Goal: Task Accomplishment & Management: Use online tool/utility

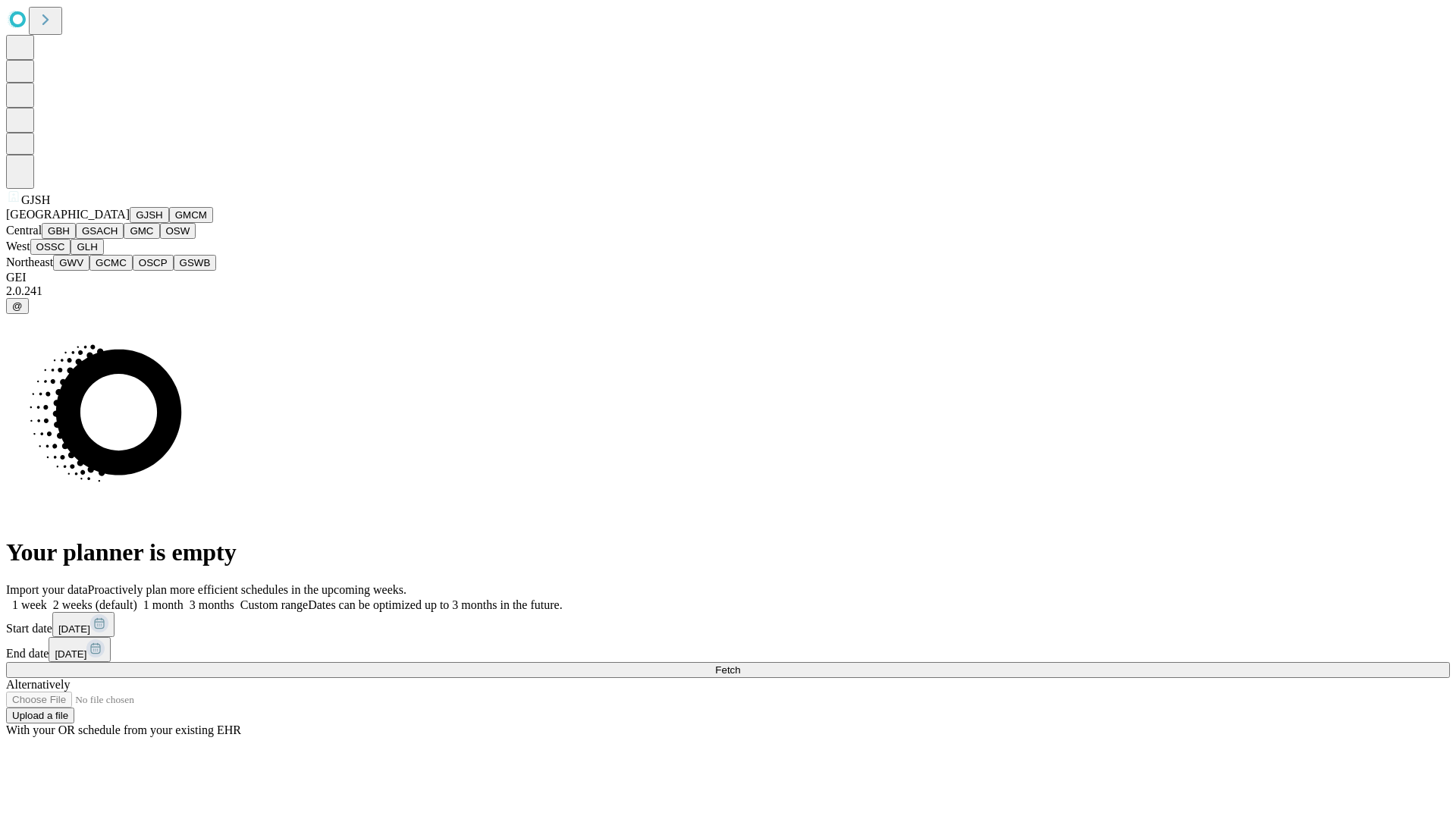
click at [130, 223] on button "GJSH" at bounding box center [150, 215] width 39 height 16
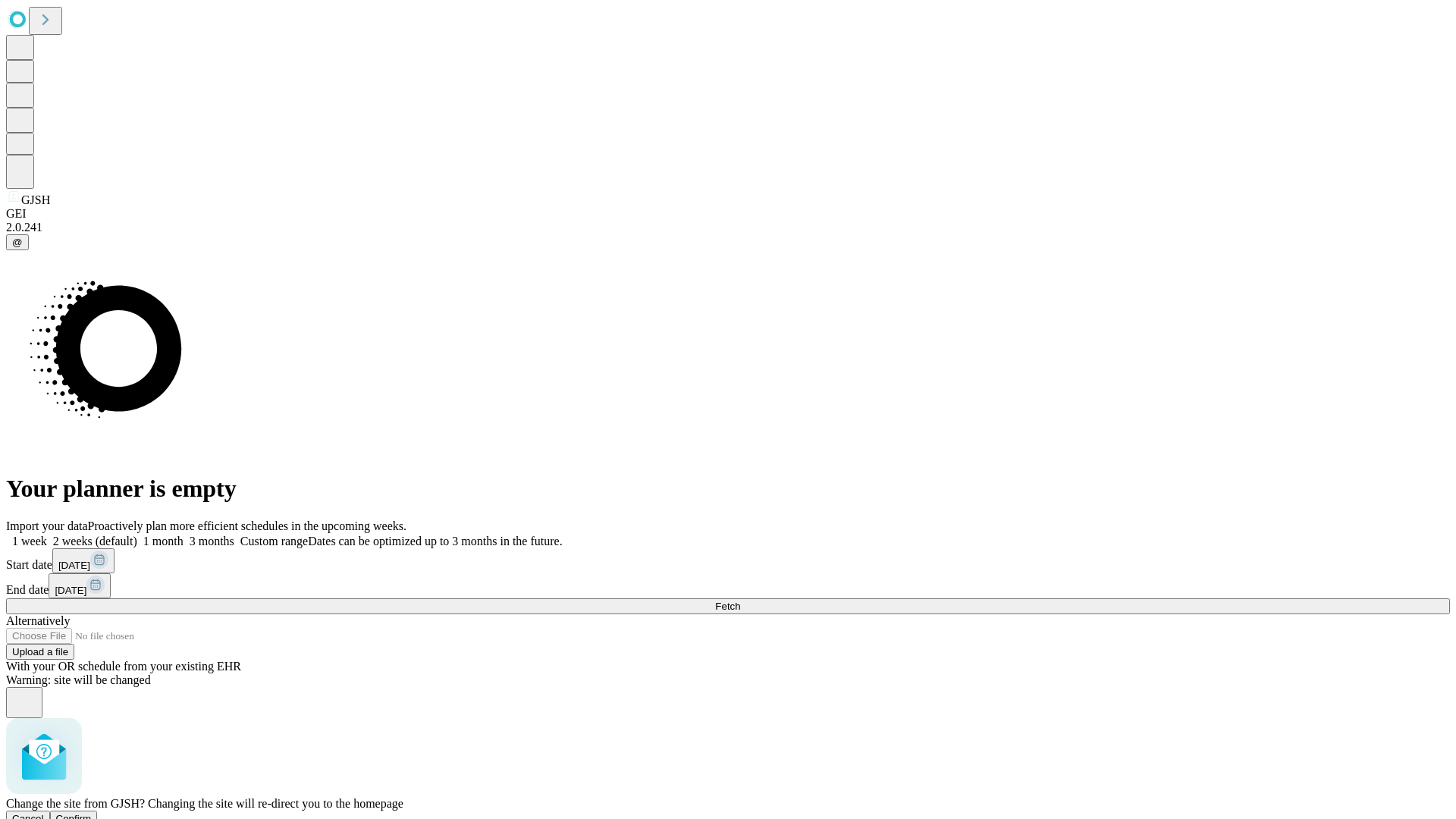
click at [91, 813] on span "Confirm" at bounding box center [74, 818] width 36 height 11
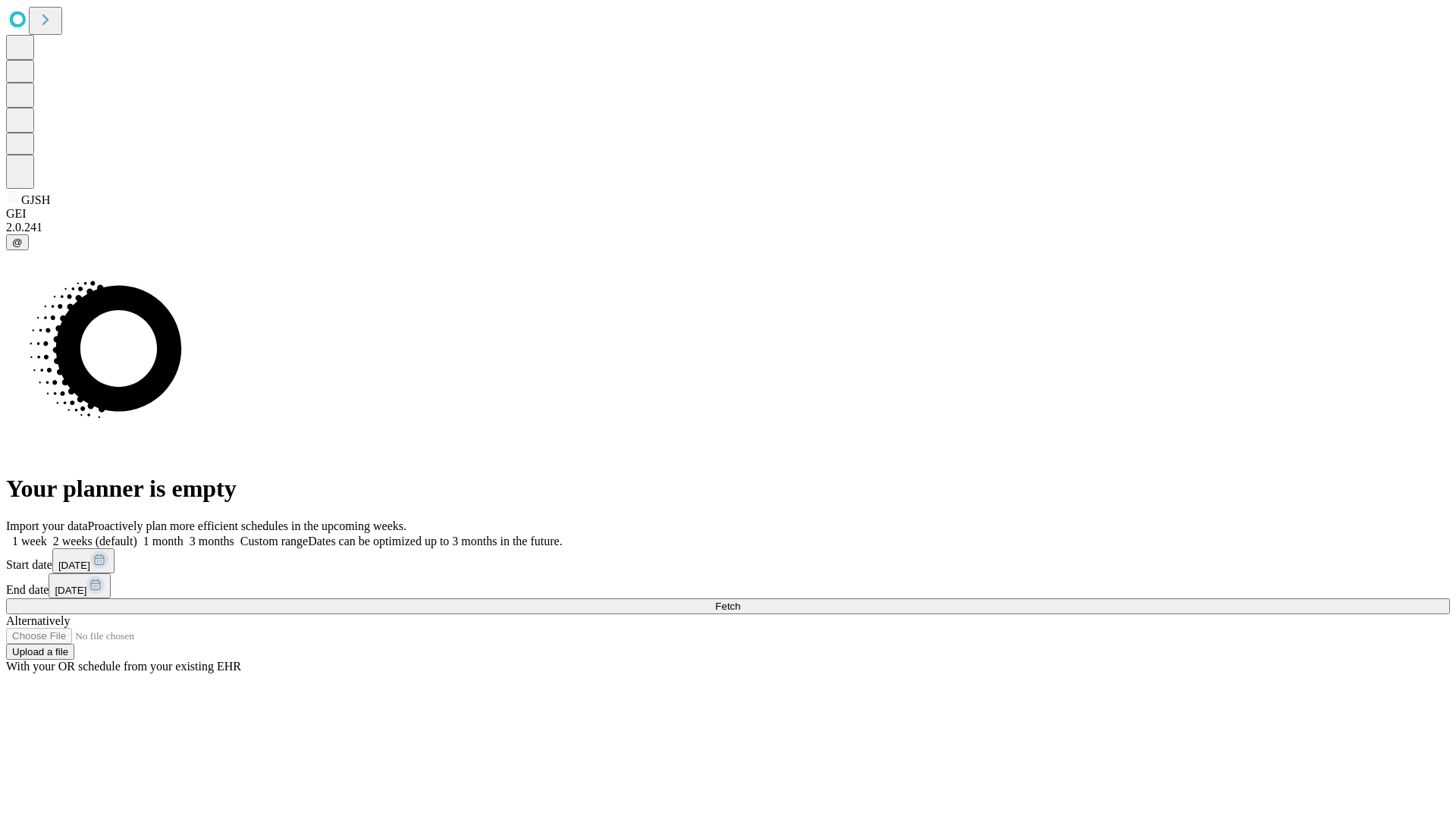
click at [138, 534] on label "2 weeks (default)" at bounding box center [92, 540] width 91 height 13
click at [740, 600] on span "Fetch" at bounding box center [727, 605] width 25 height 11
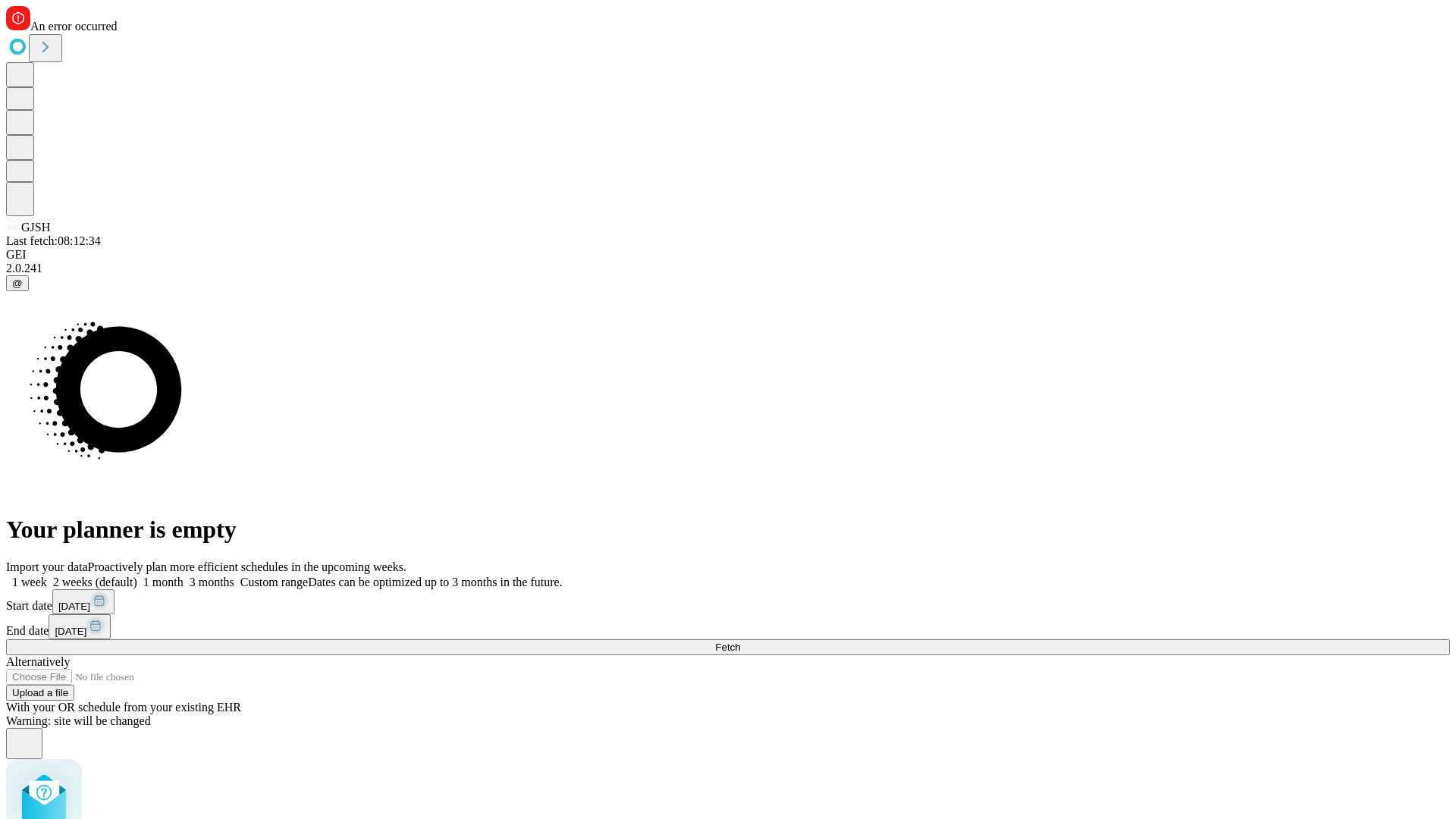
click at [138, 575] on label "2 weeks (default)" at bounding box center [92, 581] width 91 height 13
click at [740, 641] on span "Fetch" at bounding box center [727, 646] width 25 height 11
click at [138, 575] on label "2 weeks (default)" at bounding box center [92, 581] width 91 height 13
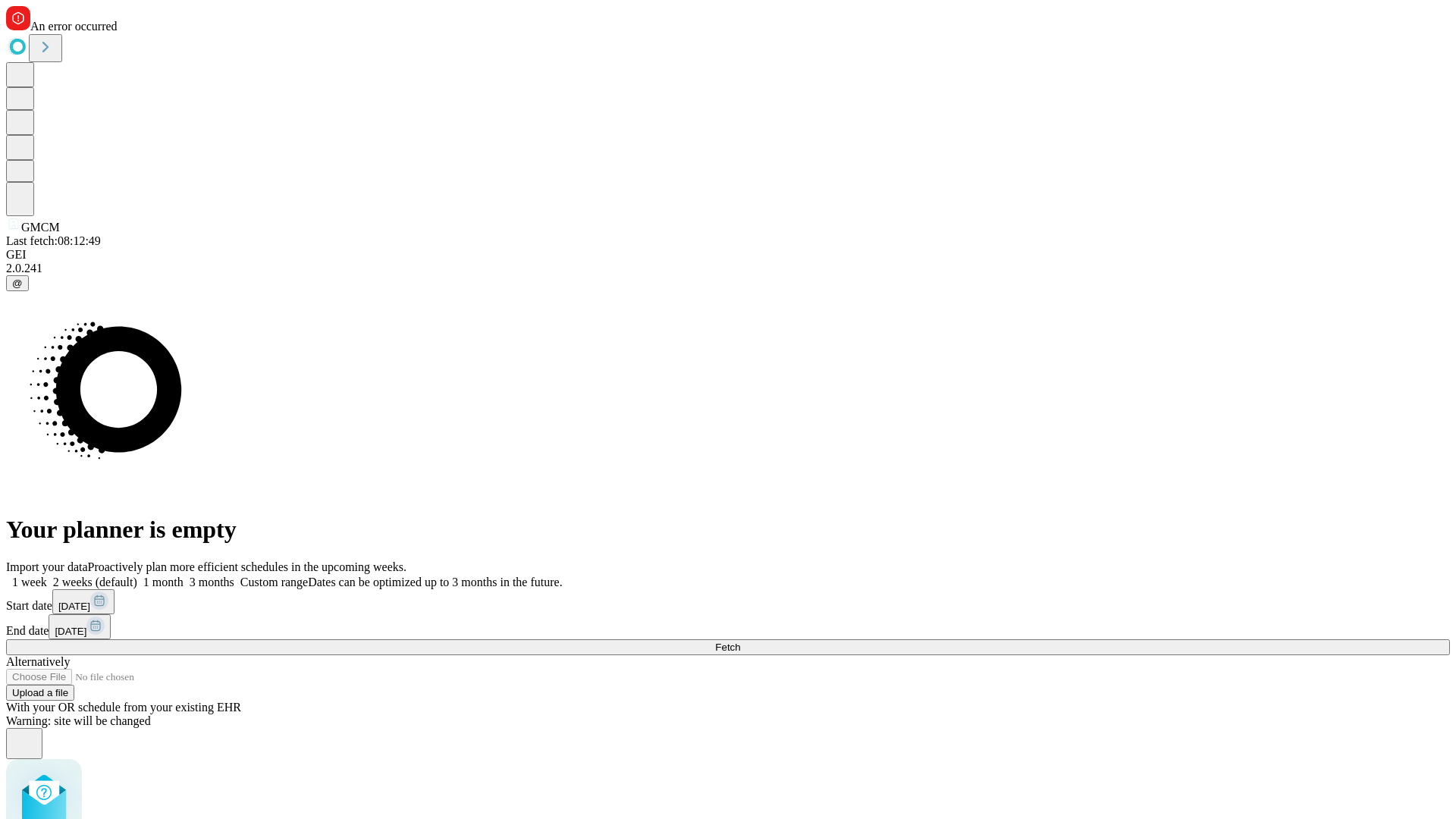
click at [740, 641] on span "Fetch" at bounding box center [727, 646] width 25 height 11
click at [138, 575] on label "2 weeks (default)" at bounding box center [92, 581] width 91 height 13
click at [740, 641] on span "Fetch" at bounding box center [727, 646] width 25 height 11
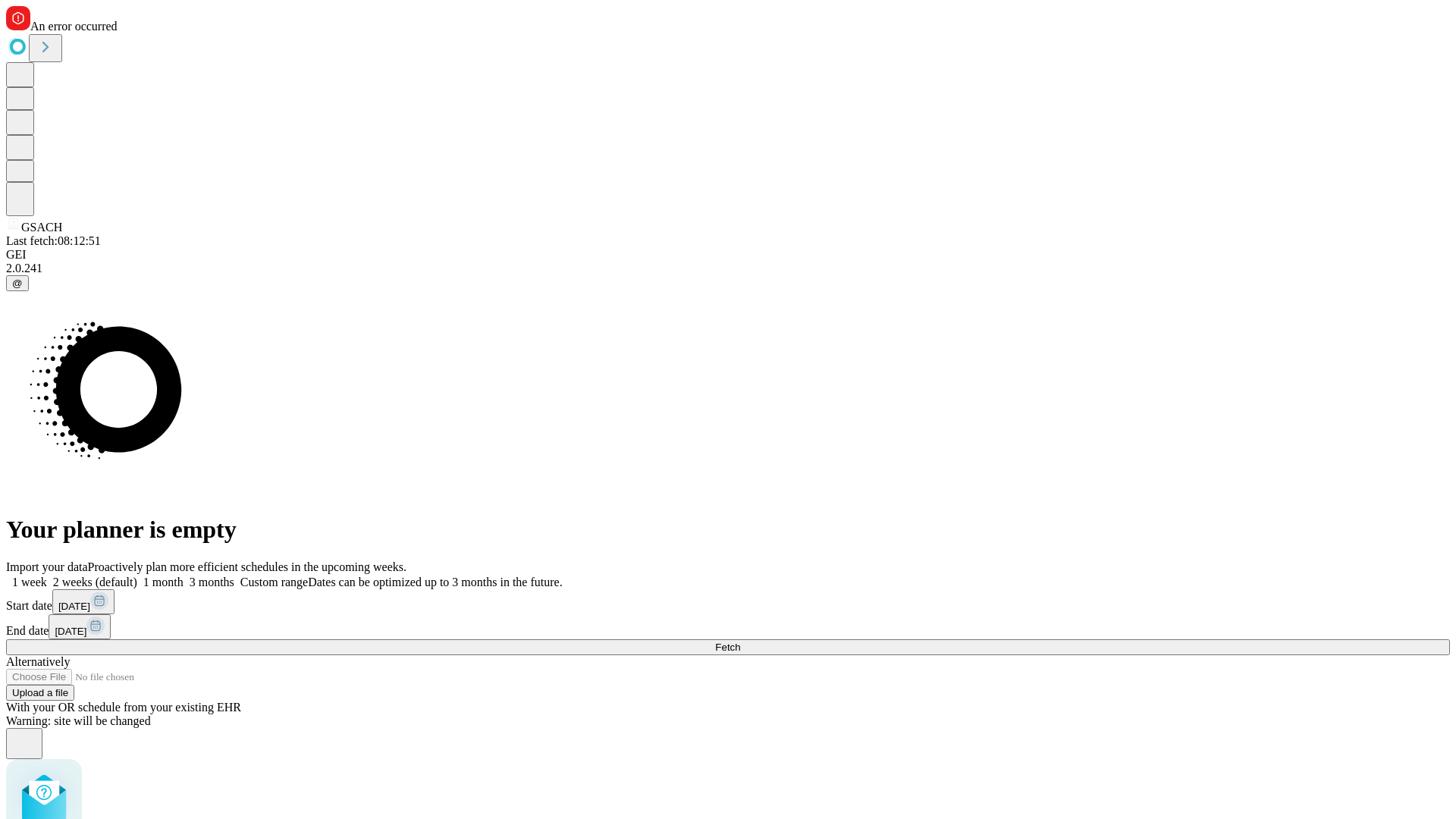
click at [138, 575] on label "2 weeks (default)" at bounding box center [92, 581] width 91 height 13
click at [740, 641] on span "Fetch" at bounding box center [727, 646] width 25 height 11
click at [138, 575] on label "2 weeks (default)" at bounding box center [92, 581] width 91 height 13
click at [740, 641] on span "Fetch" at bounding box center [727, 646] width 25 height 11
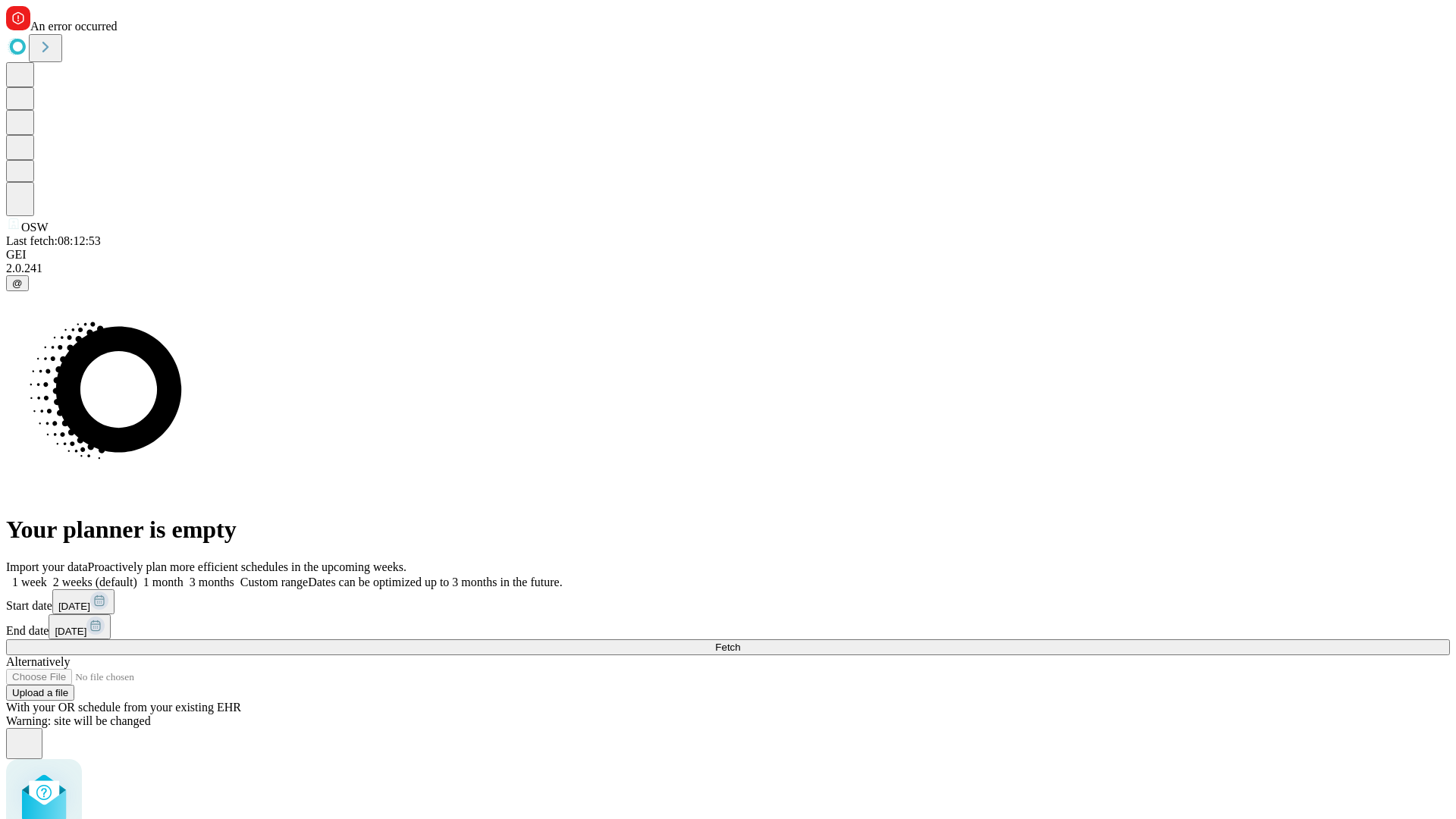
click at [138, 575] on label "2 weeks (default)" at bounding box center [92, 581] width 91 height 13
click at [740, 641] on span "Fetch" at bounding box center [727, 646] width 25 height 11
click at [138, 575] on label "2 weeks (default)" at bounding box center [92, 581] width 91 height 13
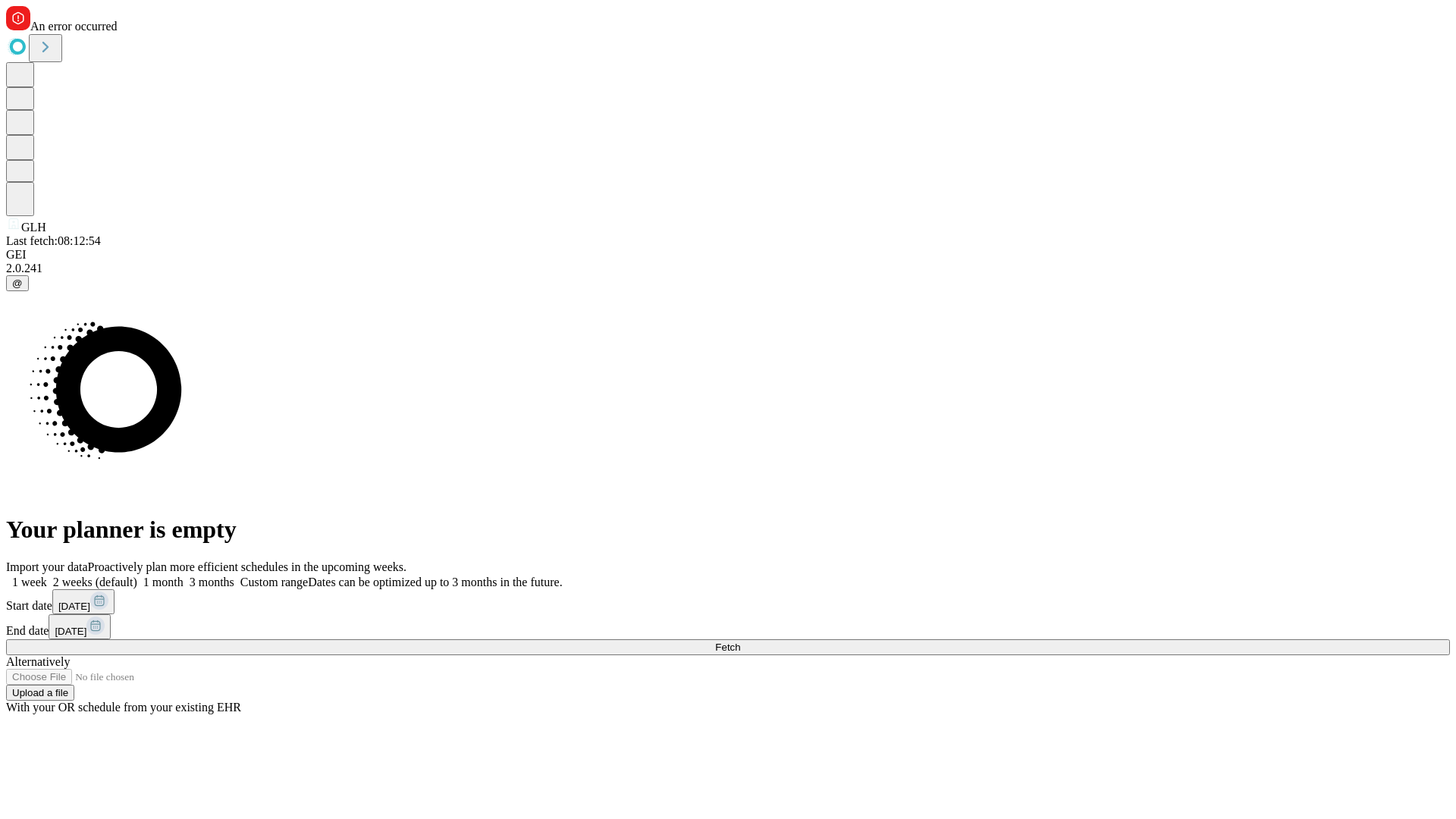
click at [740, 641] on span "Fetch" at bounding box center [727, 646] width 25 height 11
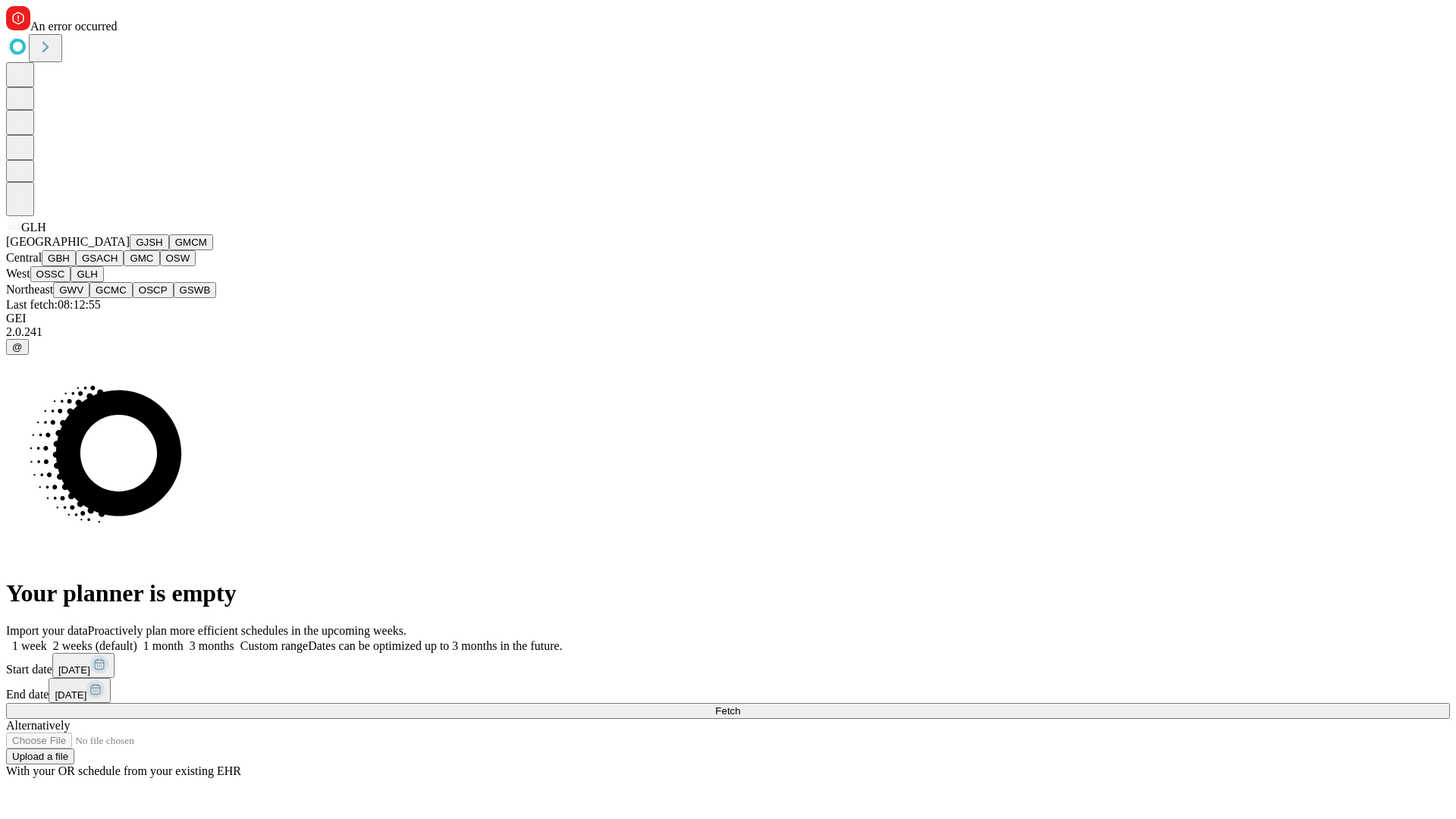
click at [90, 298] on button "GWV" at bounding box center [71, 290] width 37 height 16
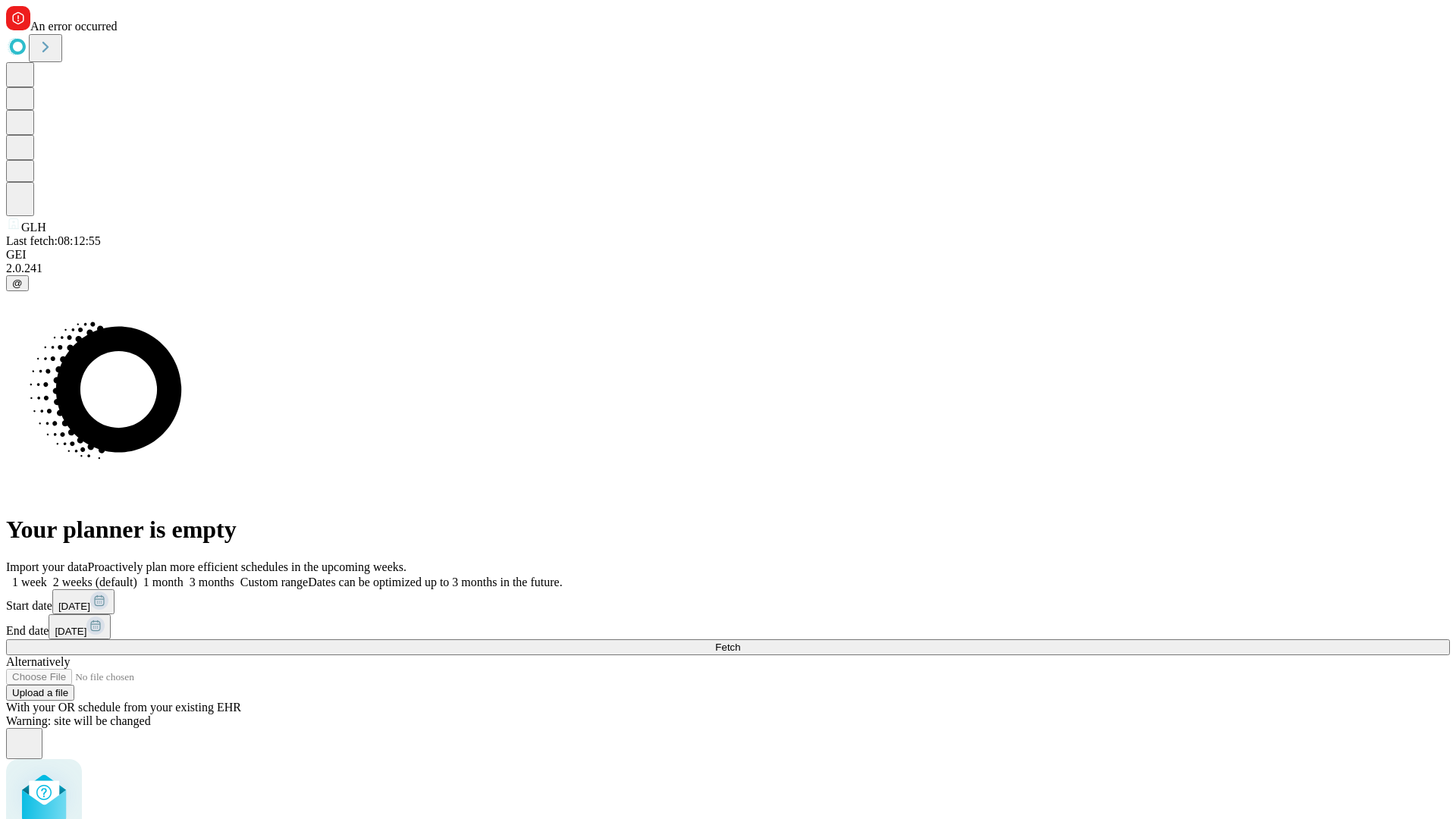
click at [138, 575] on label "2 weeks (default)" at bounding box center [92, 581] width 91 height 13
click at [740, 641] on span "Fetch" at bounding box center [727, 646] width 25 height 11
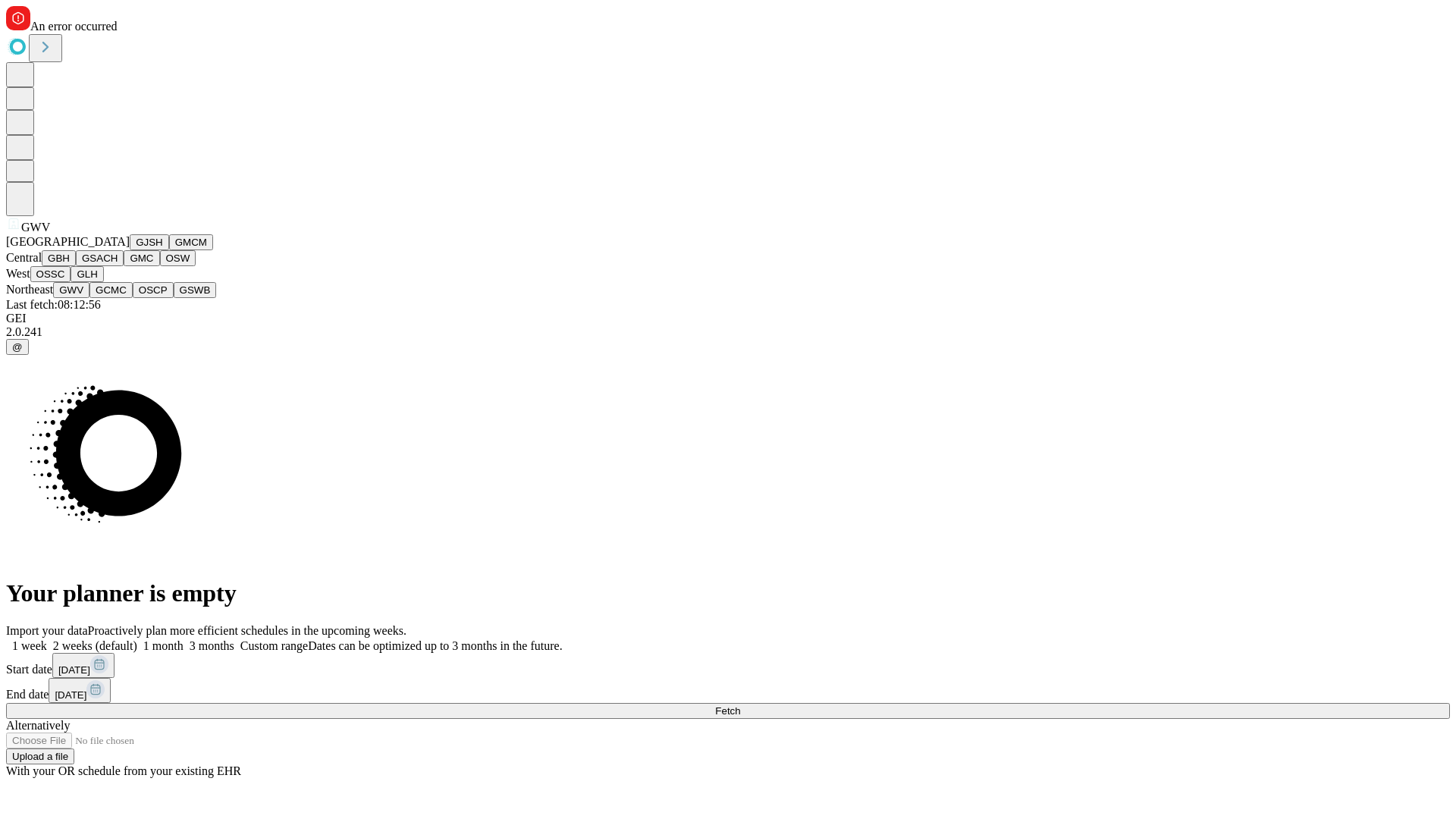
click at [117, 298] on button "GCMC" at bounding box center [111, 290] width 44 height 16
